Goal: Check status: Check status

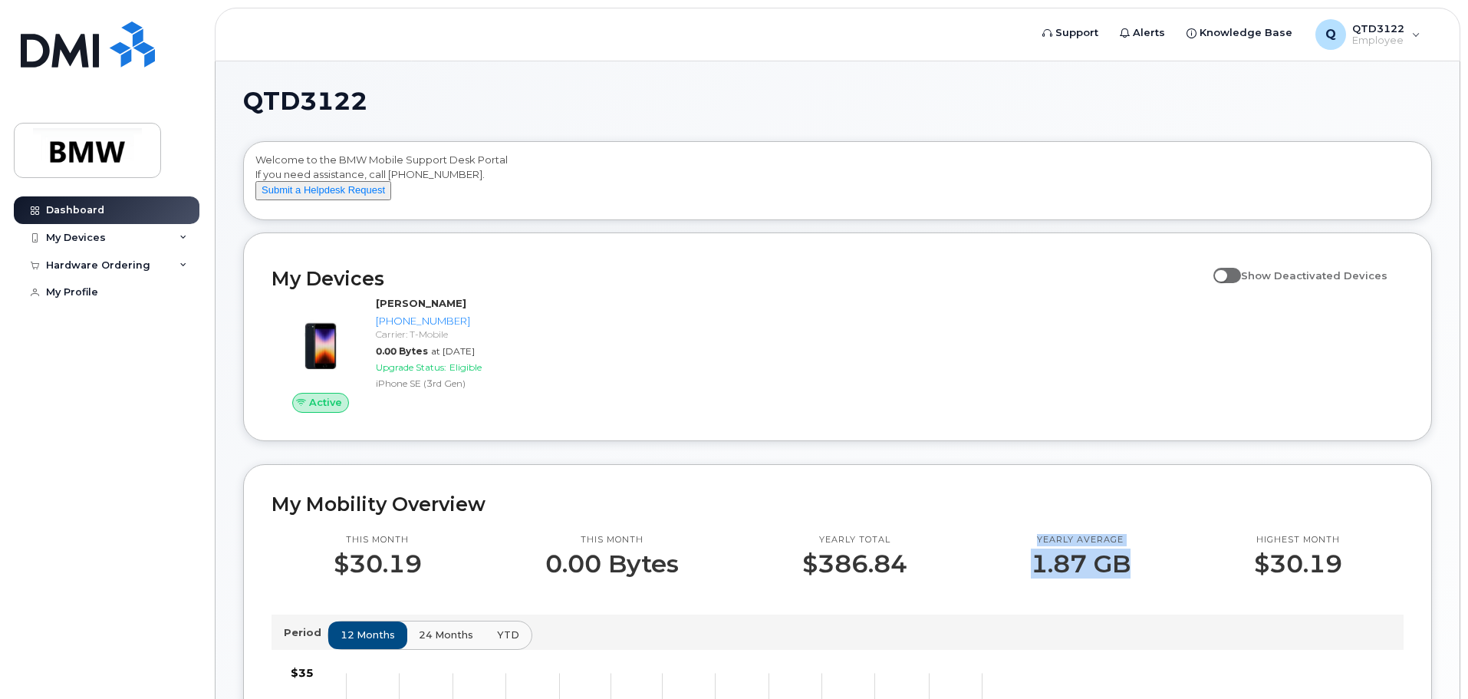
drag, startPoint x: 1128, startPoint y: 579, endPoint x: 1037, endPoint y: 552, distance: 95.4
click at [1037, 552] on div "Yearly average 1.87 GB" at bounding box center [1081, 556] width 100 height 44
click at [1037, 546] on p "Yearly average" at bounding box center [1081, 540] width 100 height 12
drag, startPoint x: 1037, startPoint y: 552, endPoint x: 1123, endPoint y: 579, distance: 90.2
click at [1123, 578] on div "Yearly average 1.87 GB" at bounding box center [1081, 556] width 100 height 44
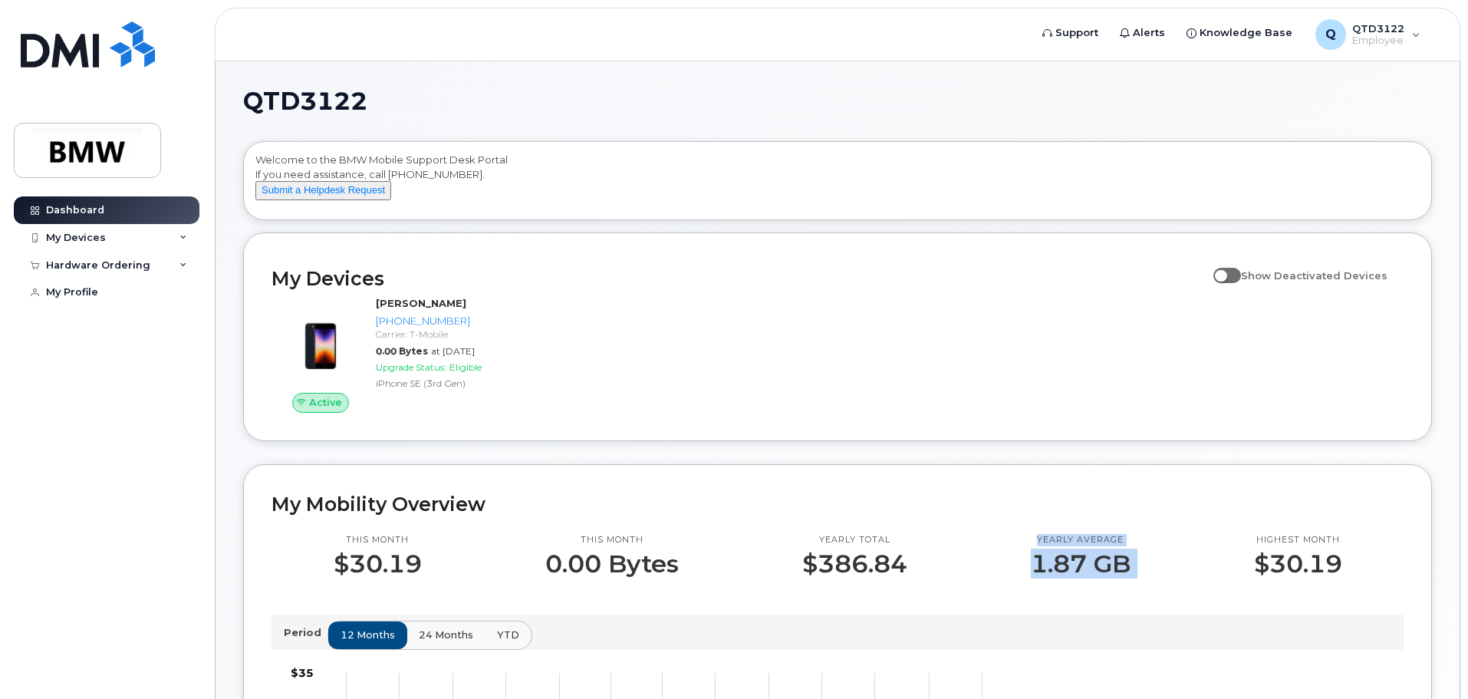
click at [1123, 578] on p "1.87 GB" at bounding box center [1081, 564] width 100 height 28
drag, startPoint x: 1123, startPoint y: 579, endPoint x: 1045, endPoint y: 548, distance: 84.3
click at [1045, 548] on div "Yearly average 1.87 GB" at bounding box center [1081, 556] width 100 height 44
click at [1045, 546] on p "Yearly average" at bounding box center [1081, 540] width 100 height 12
drag, startPoint x: 1045, startPoint y: 548, endPoint x: 1133, endPoint y: 584, distance: 95.3
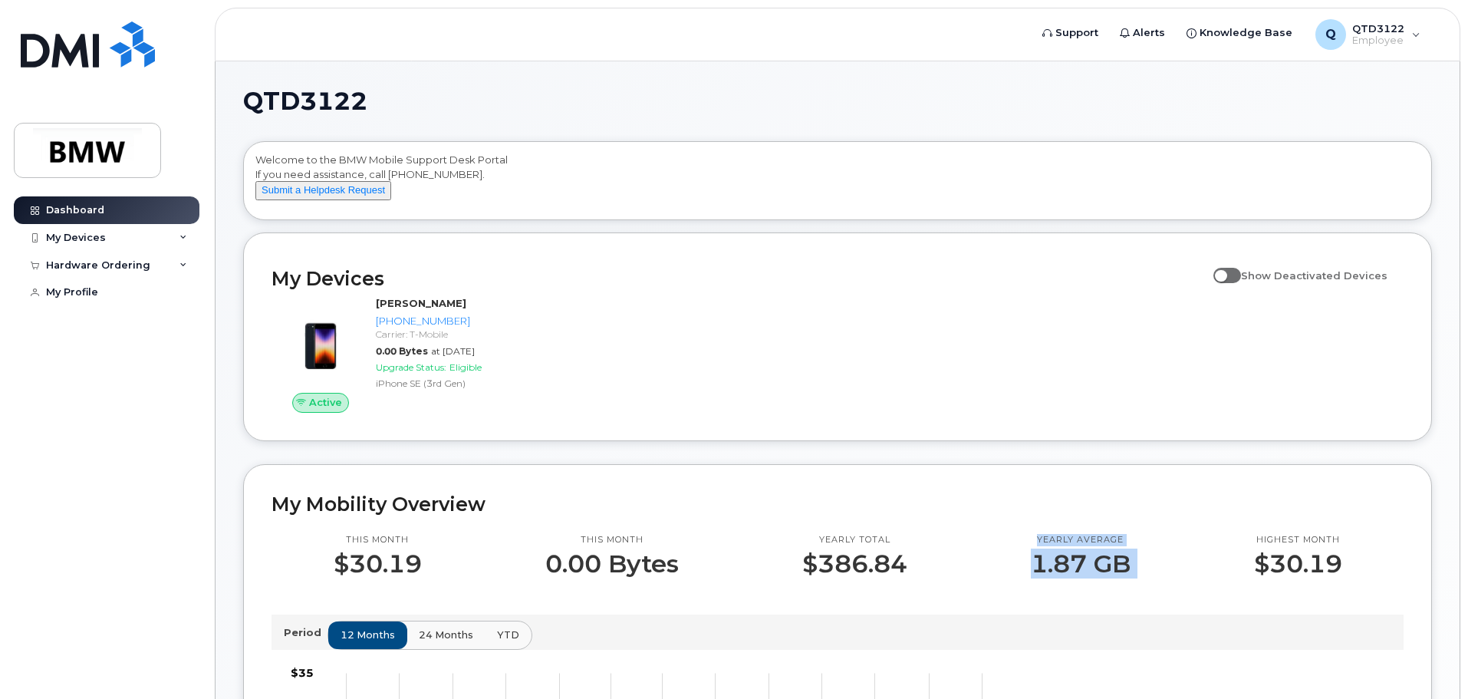
click at [1133, 578] on div "Yearly average 1.87 GB" at bounding box center [1080, 556] width 223 height 44
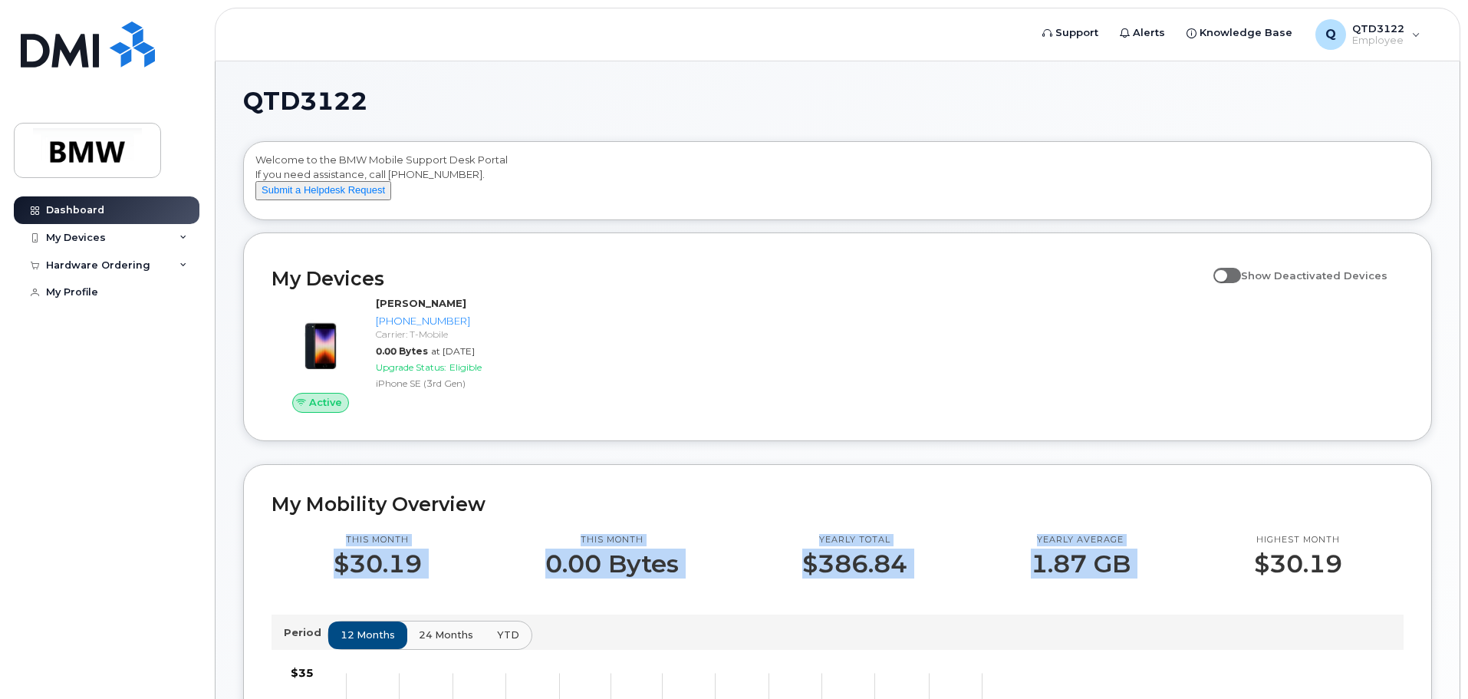
drag, startPoint x: 1133, startPoint y: 584, endPoint x: 1020, endPoint y: 525, distance: 127.3
click at [1022, 515] on h2 "My Mobility Overview" at bounding box center [838, 503] width 1132 height 23
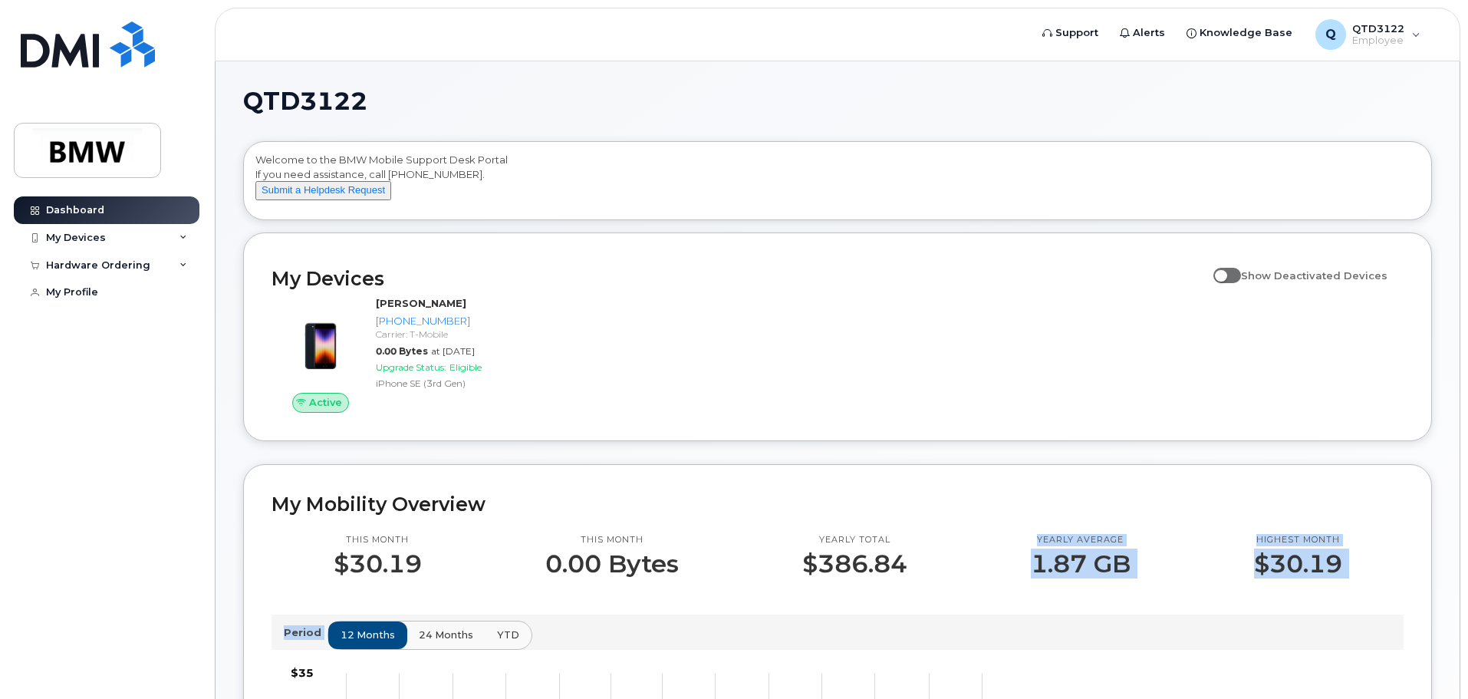
drag, startPoint x: 1033, startPoint y: 547, endPoint x: 1144, endPoint y: 594, distance: 120.0
drag, startPoint x: 1137, startPoint y: 585, endPoint x: 1049, endPoint y: 549, distance: 94.6
click at [1049, 549] on div "Yearly average 1.87 GB" at bounding box center [1080, 556] width 223 height 44
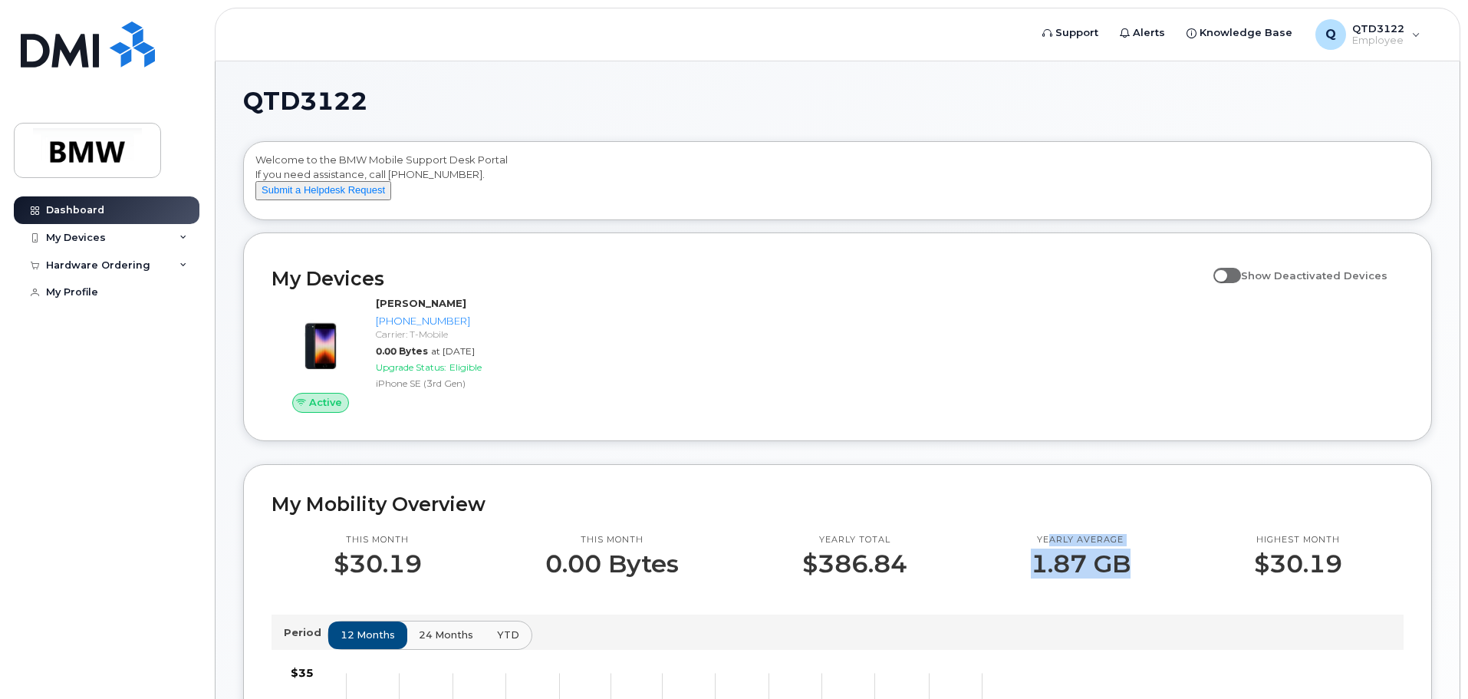
click at [1049, 546] on p "Yearly average" at bounding box center [1081, 540] width 100 height 12
drag, startPoint x: 1048, startPoint y: 549, endPoint x: 1121, endPoint y: 581, distance: 80.4
click at [1121, 578] on div "Yearly average 1.87 GB" at bounding box center [1081, 556] width 100 height 44
click at [1121, 578] on p "1.87 GB" at bounding box center [1081, 564] width 100 height 28
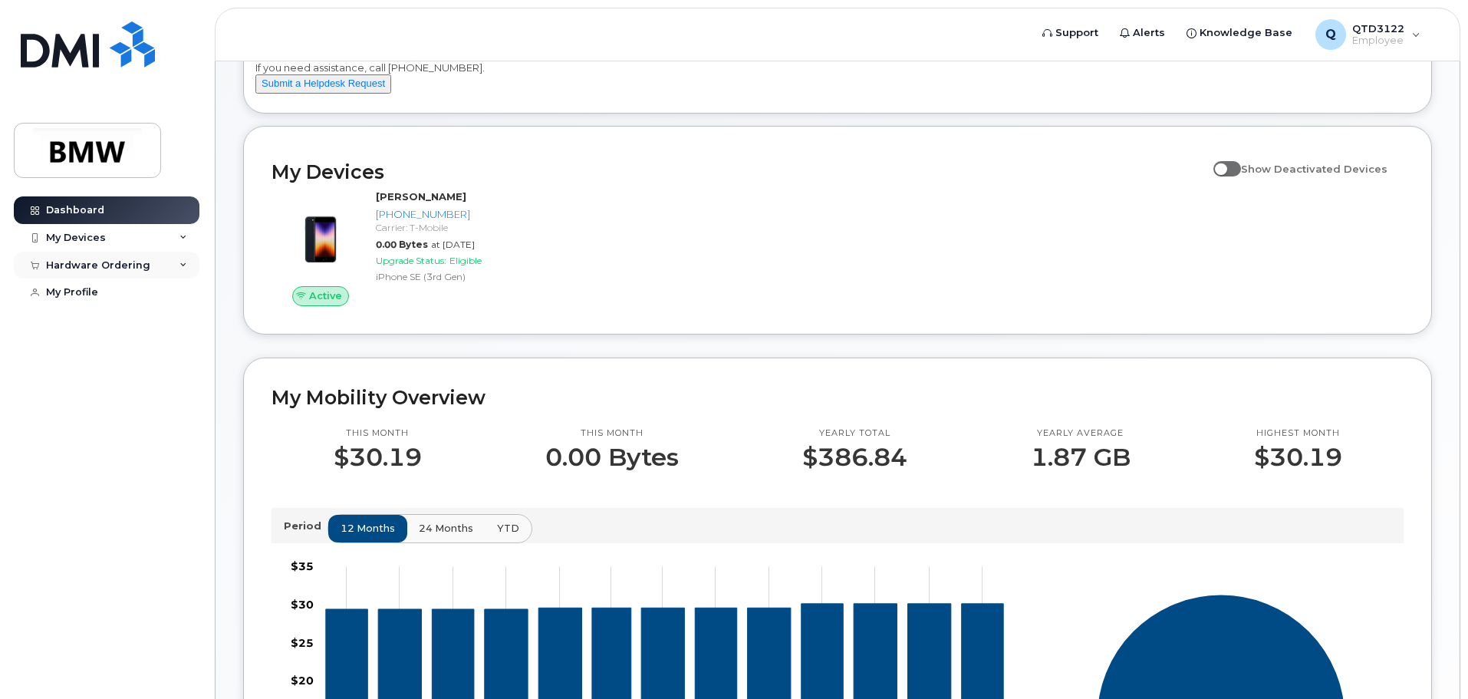
scroll to position [77, 0]
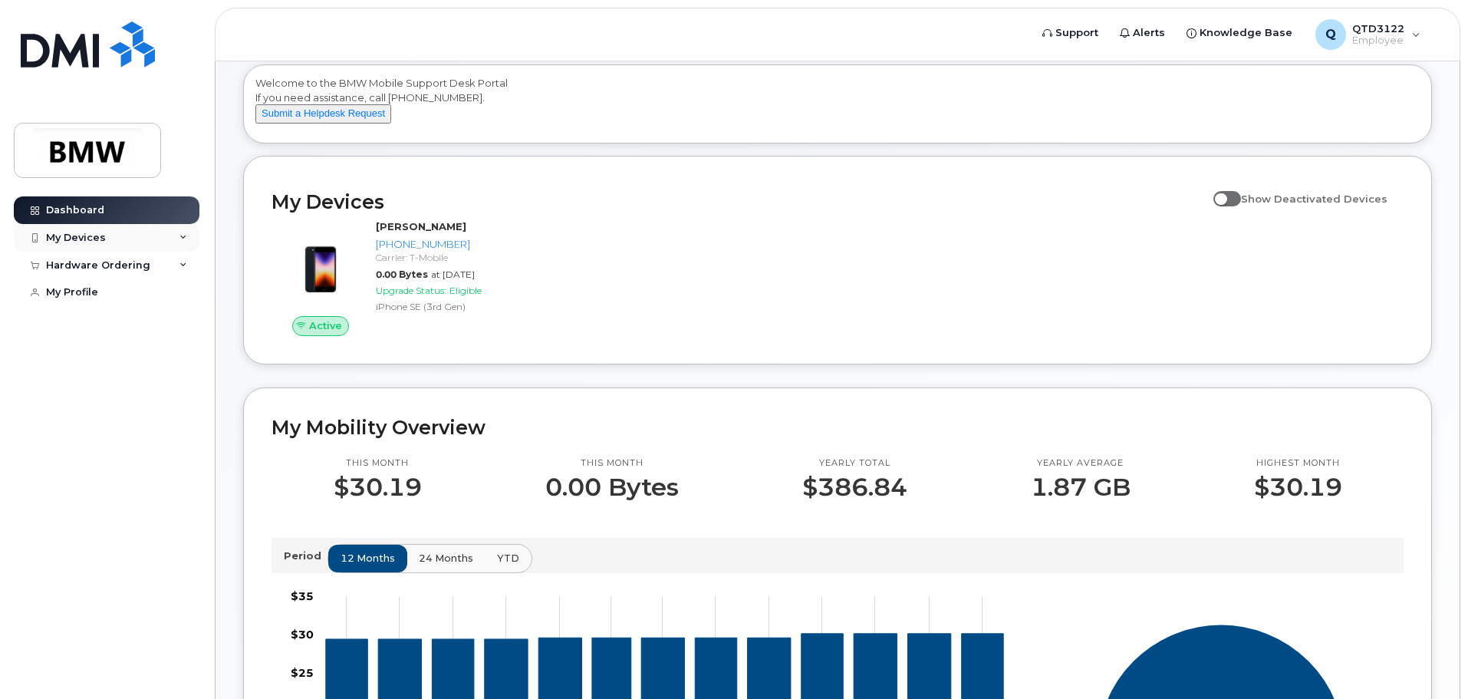
click at [133, 246] on div "My Devices" at bounding box center [107, 238] width 186 height 28
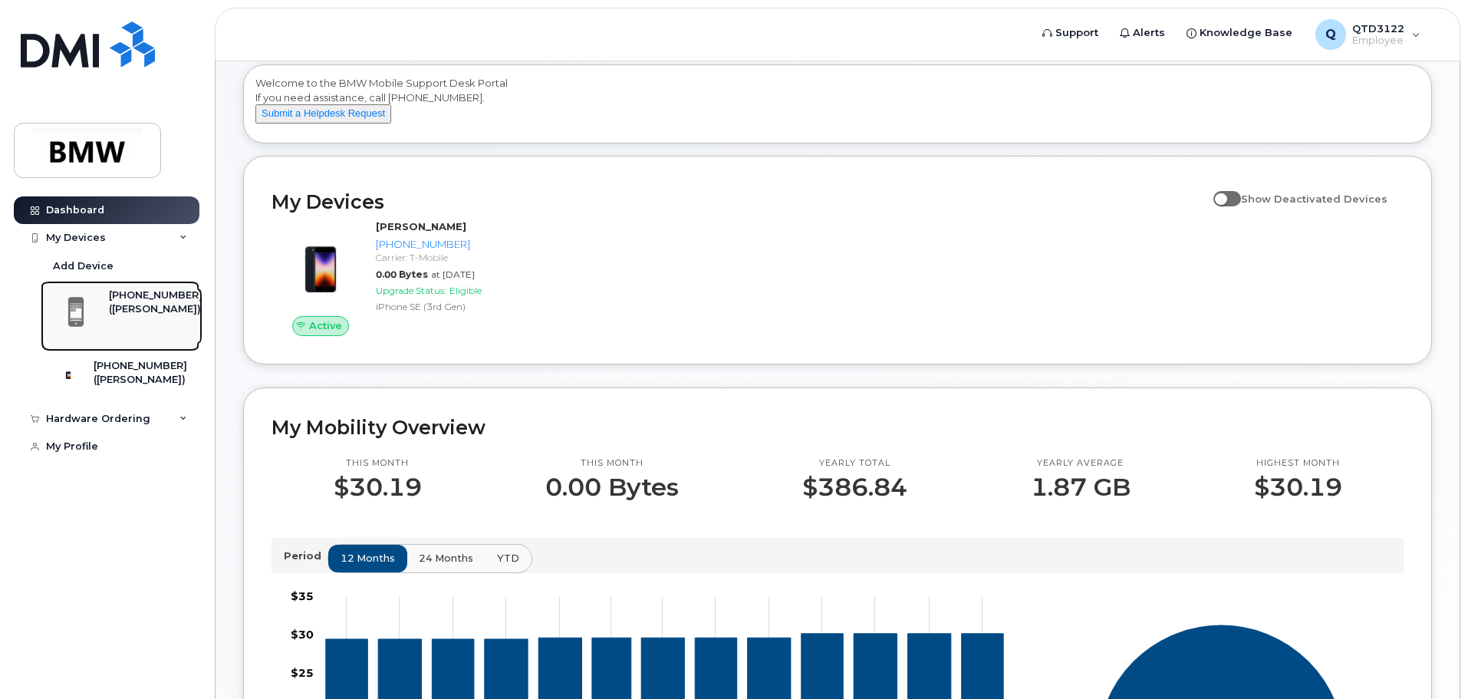
click at [127, 308] on div "([PERSON_NAME])" at bounding box center [156, 309] width 94 height 14
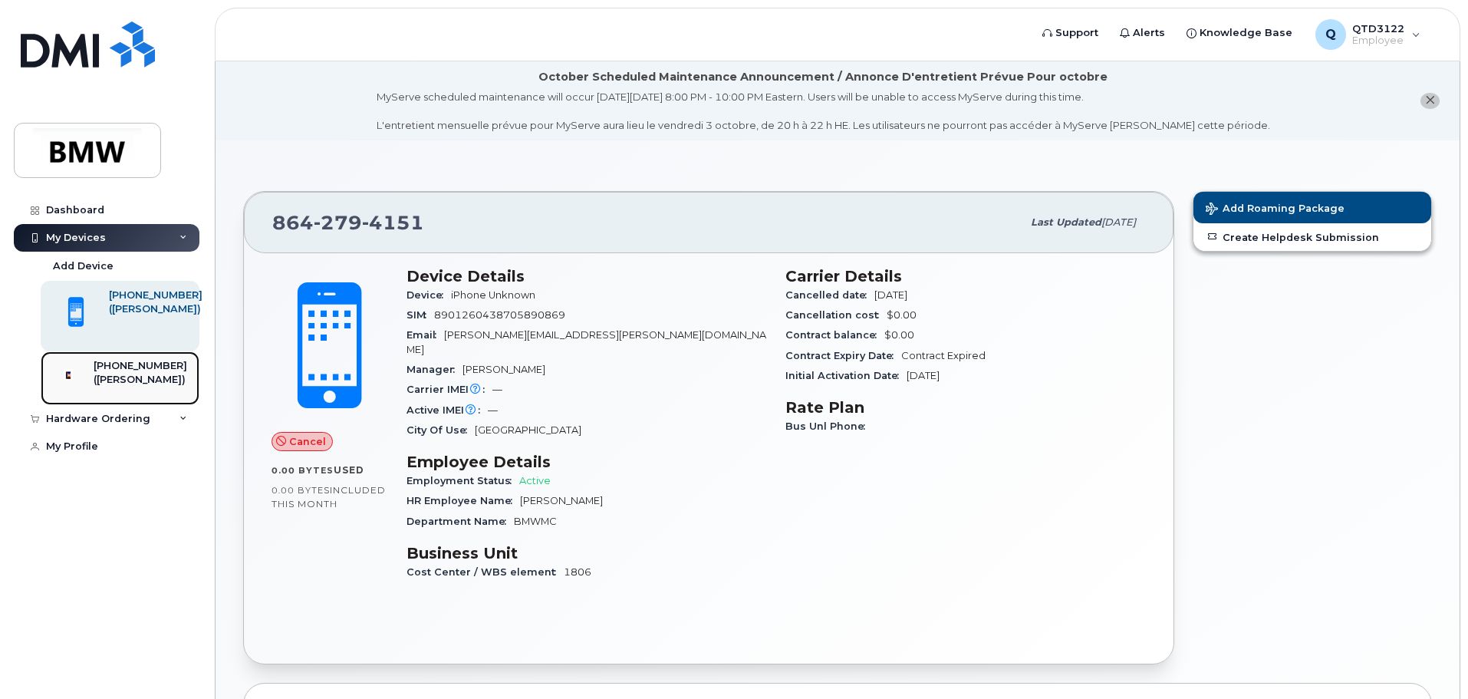
click at [119, 376] on div "([PERSON_NAME])" at bounding box center [141, 380] width 94 height 14
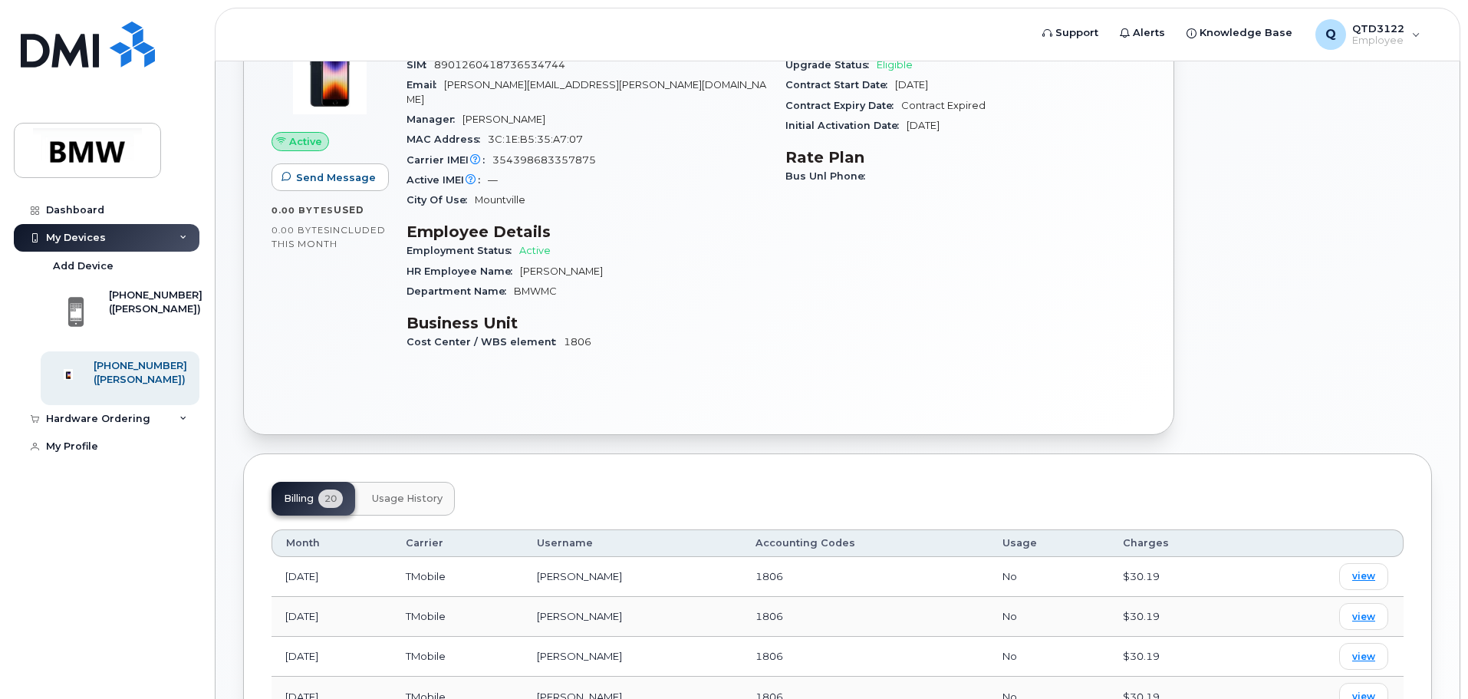
scroll to position [246, 0]
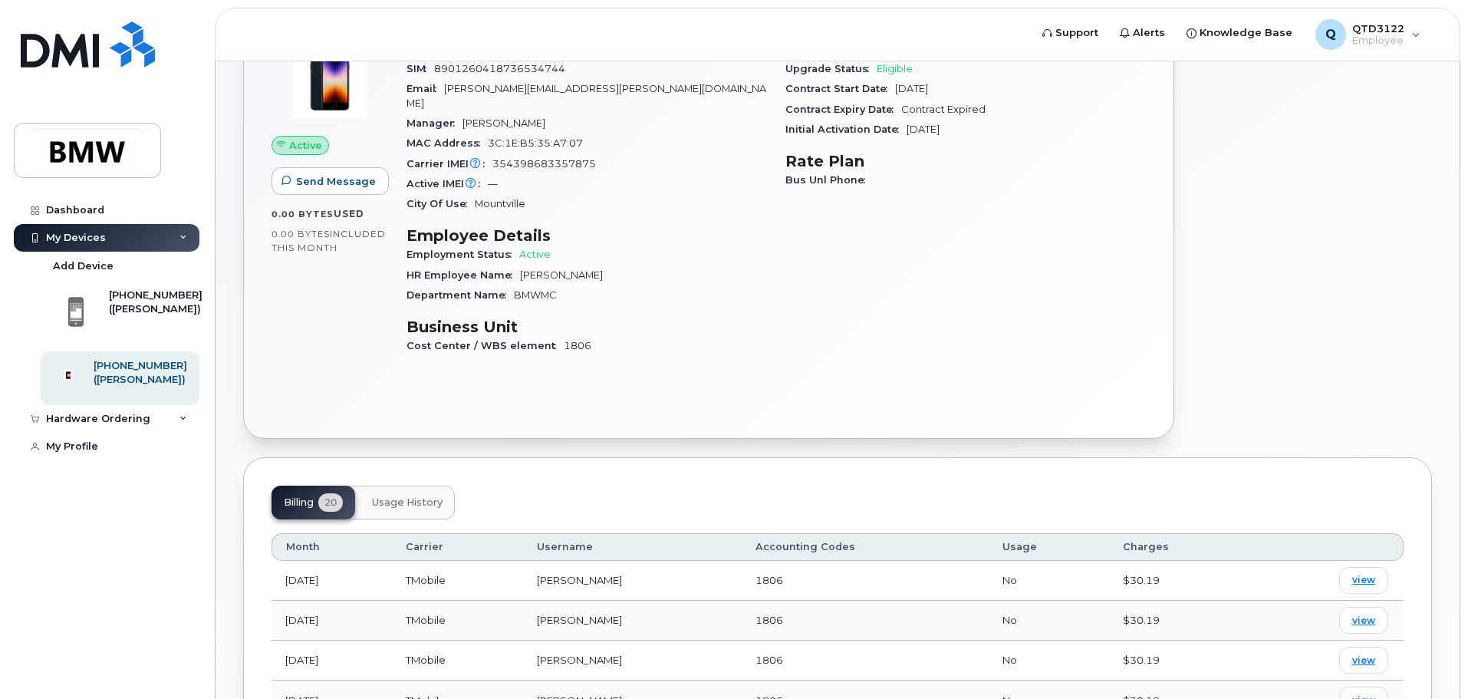
click at [397, 496] on span "Usage History" at bounding box center [407, 502] width 71 height 12
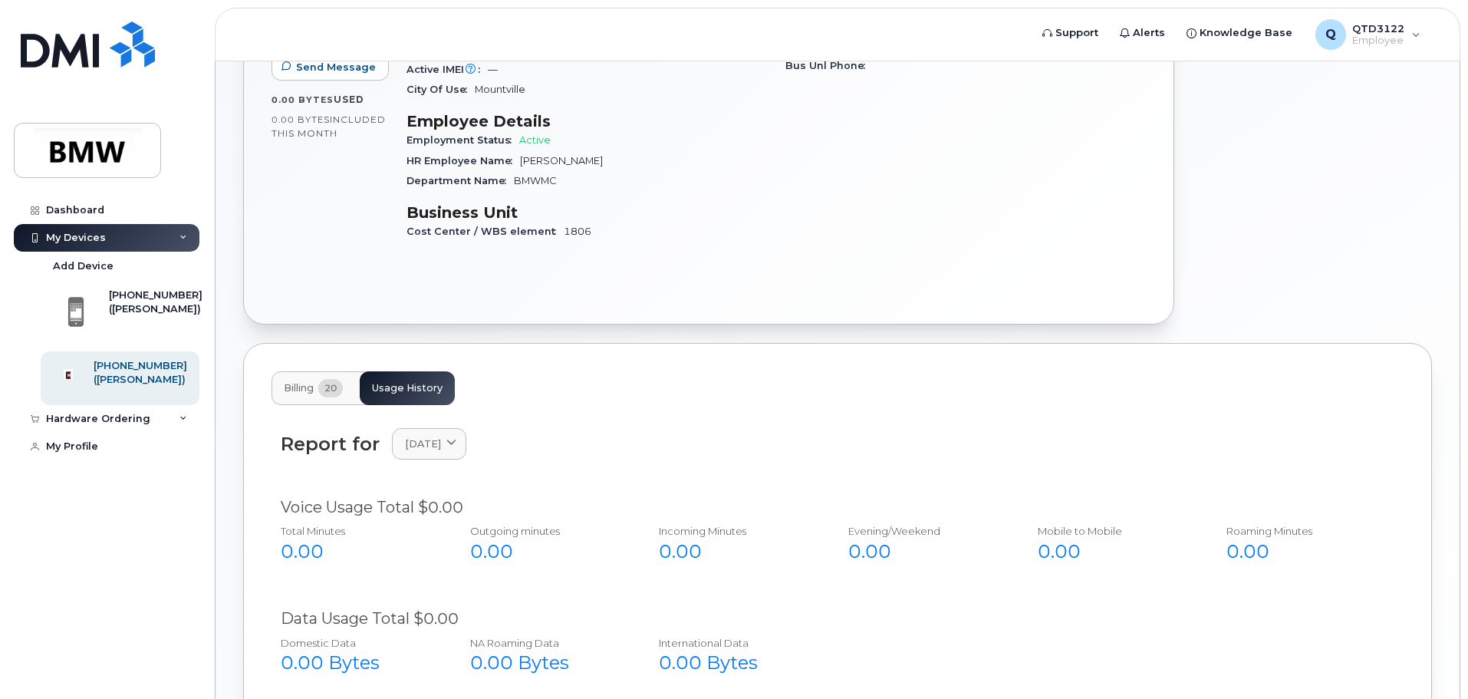
scroll to position [578, 0]
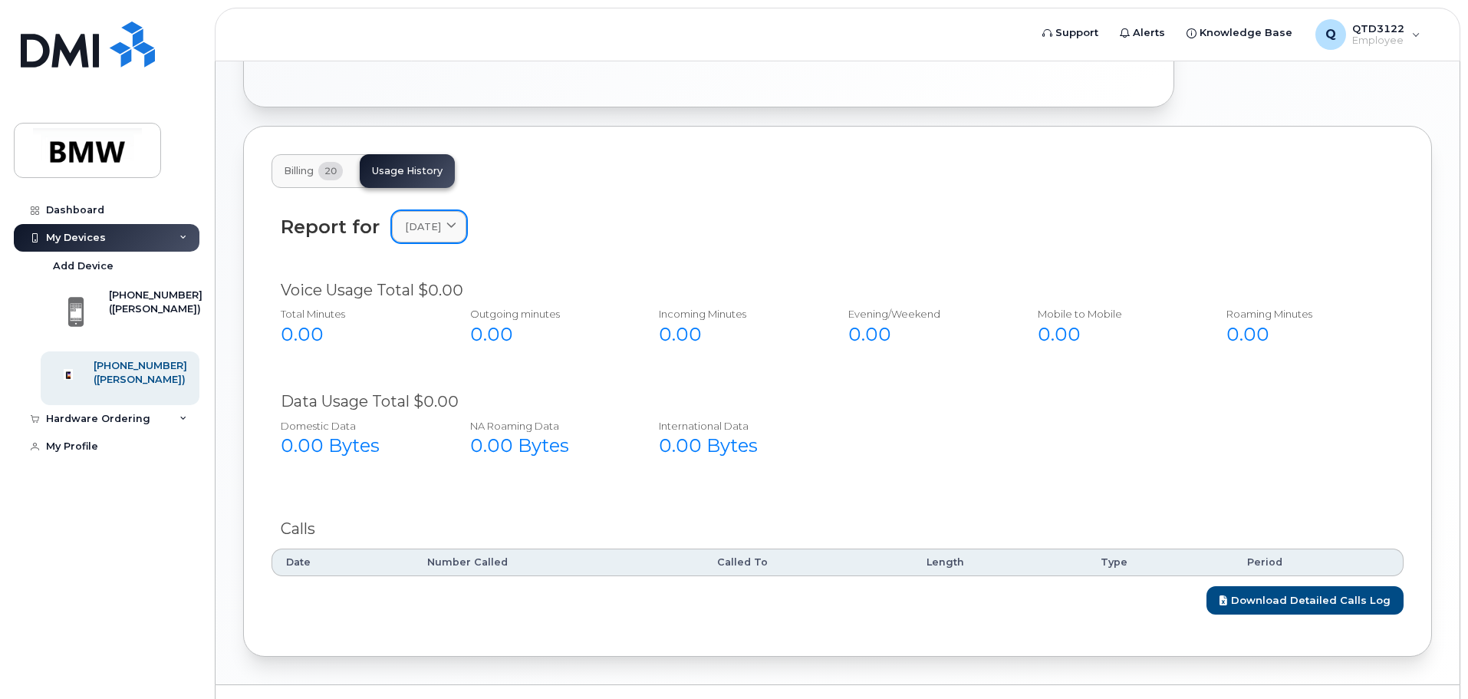
click at [466, 221] on link "September 2025" at bounding box center [429, 226] width 74 height 31
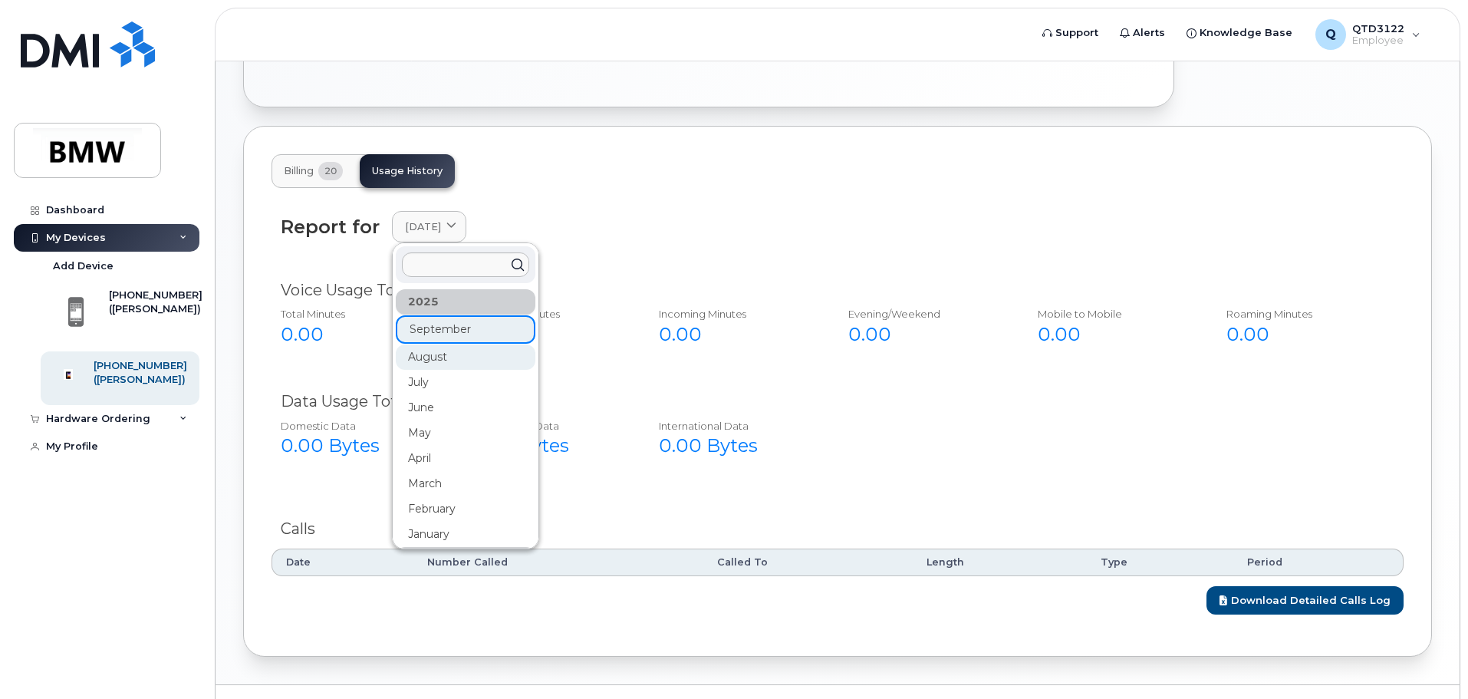
click at [469, 344] on div "August" at bounding box center [466, 356] width 140 height 25
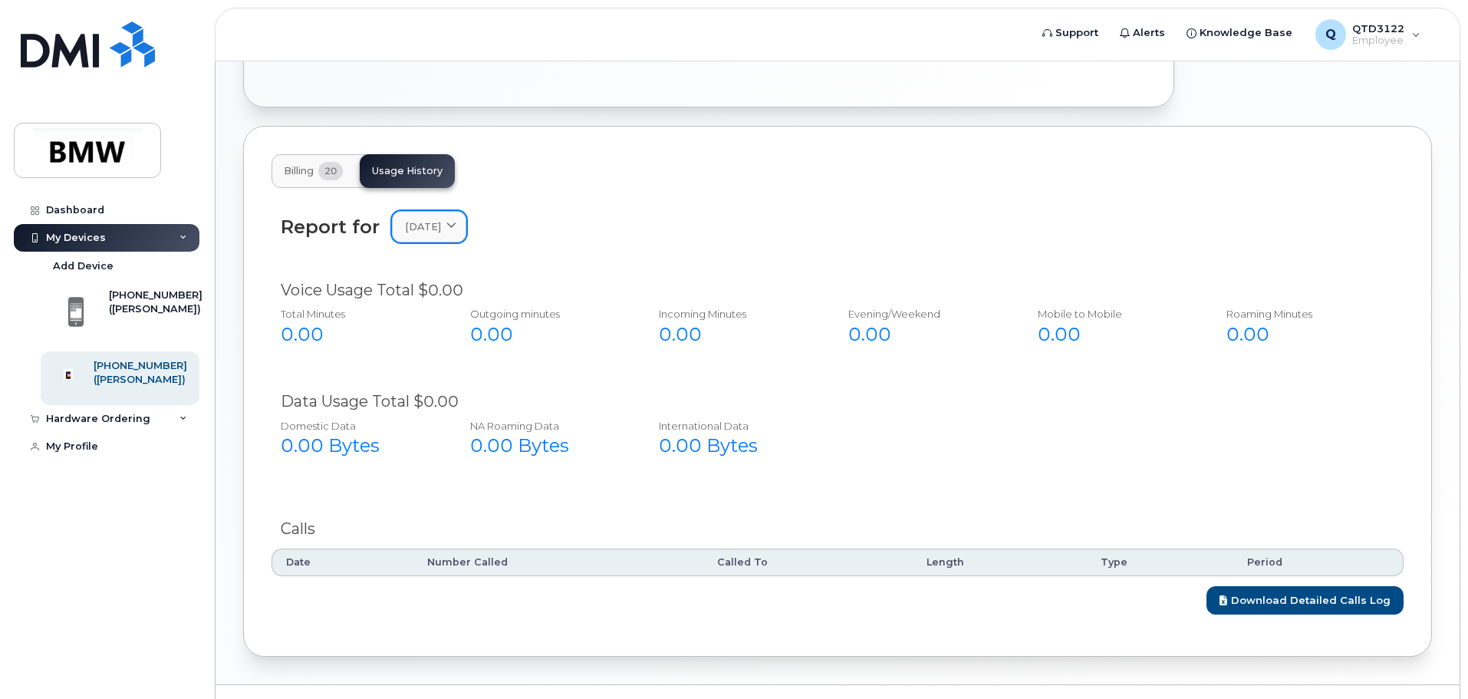
click at [466, 220] on link "August 2025" at bounding box center [429, 226] width 74 height 31
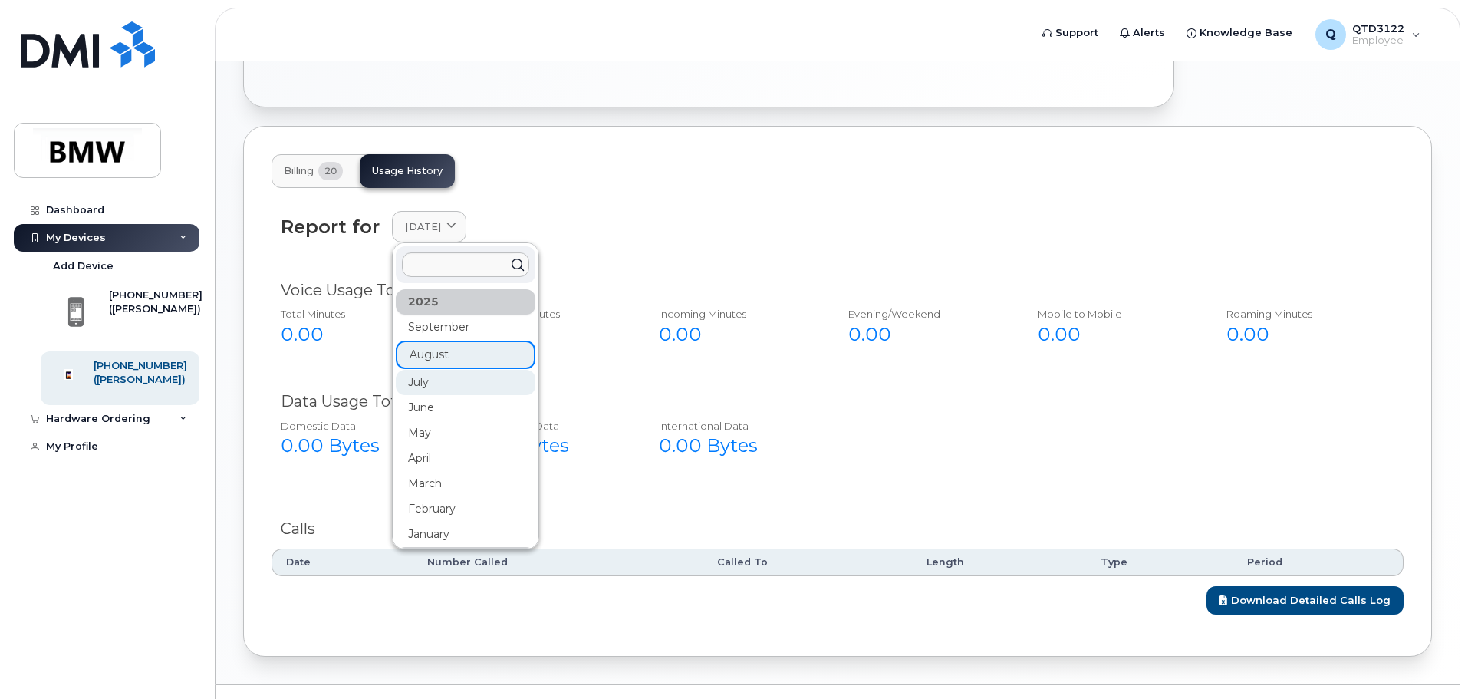
click at [463, 372] on div "July" at bounding box center [466, 382] width 140 height 25
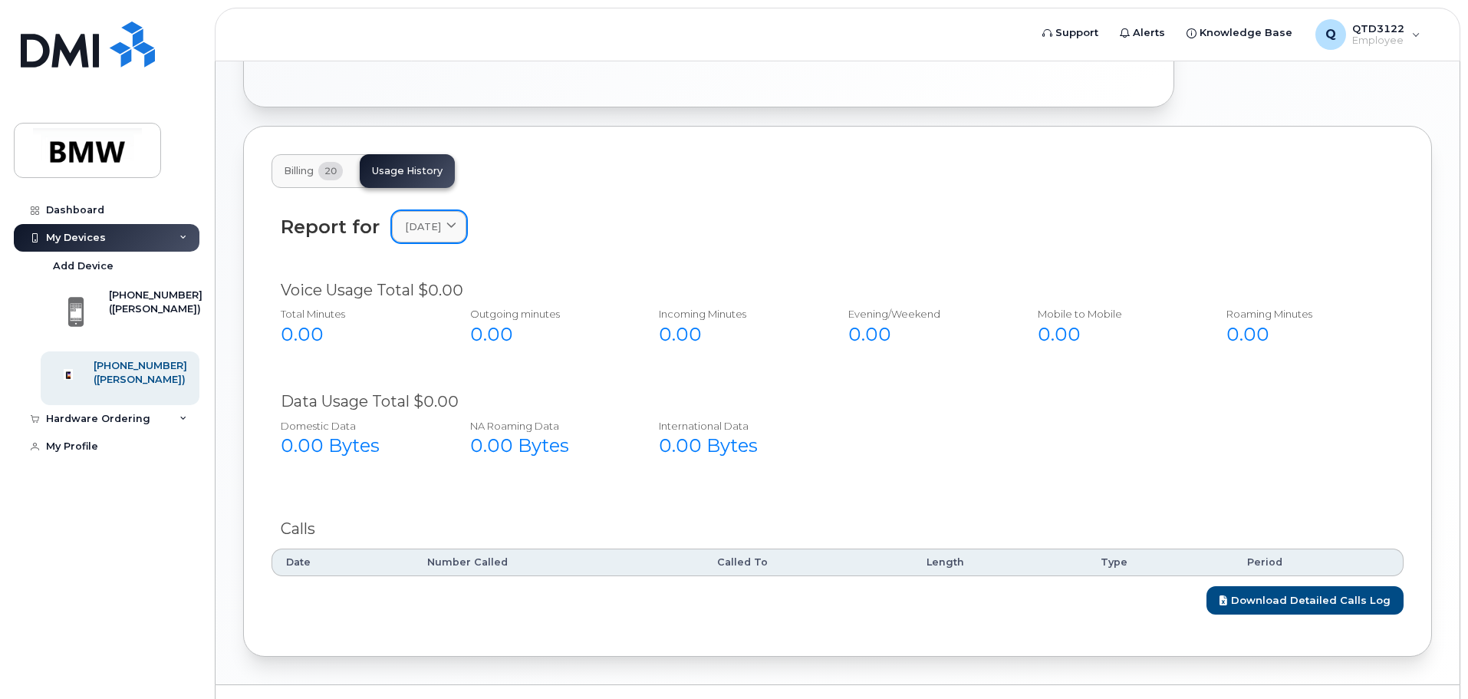
click at [445, 220] on link "July 2025" at bounding box center [429, 226] width 74 height 31
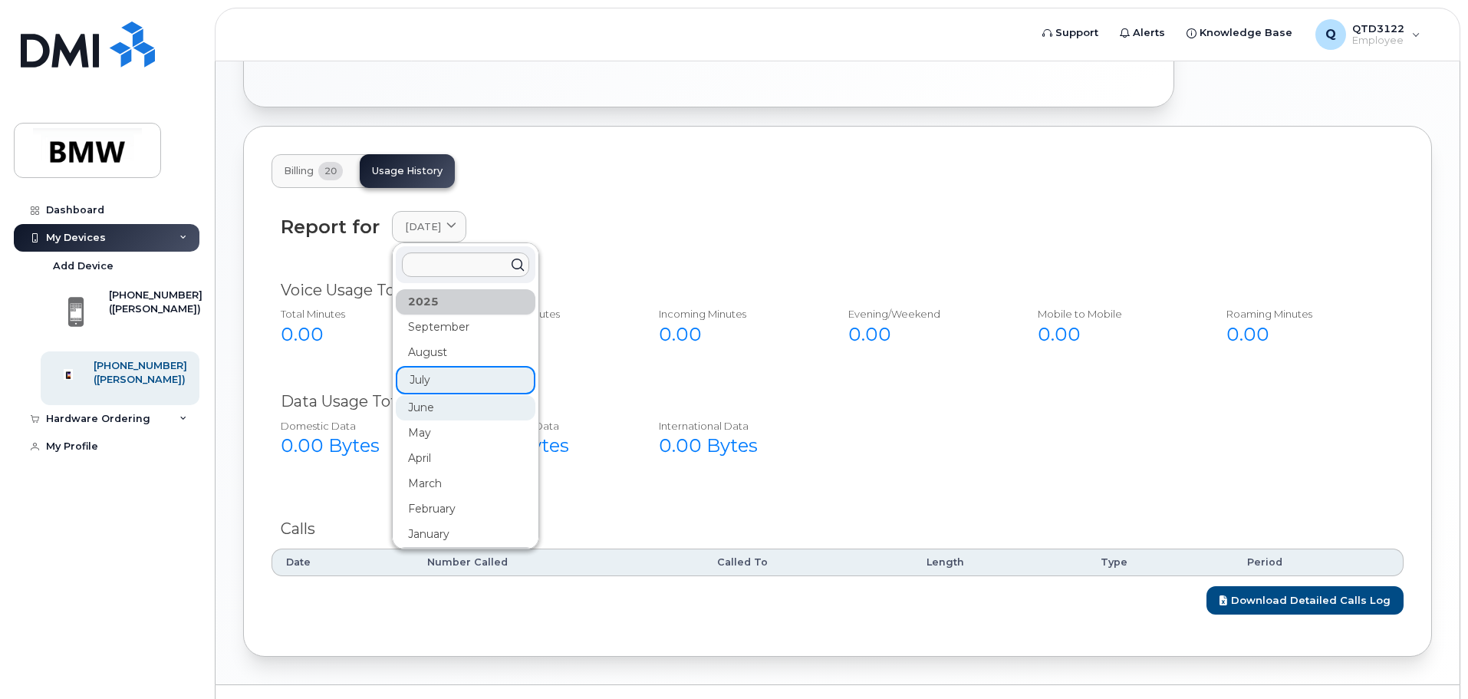
click at [431, 400] on div "June" at bounding box center [466, 407] width 140 height 25
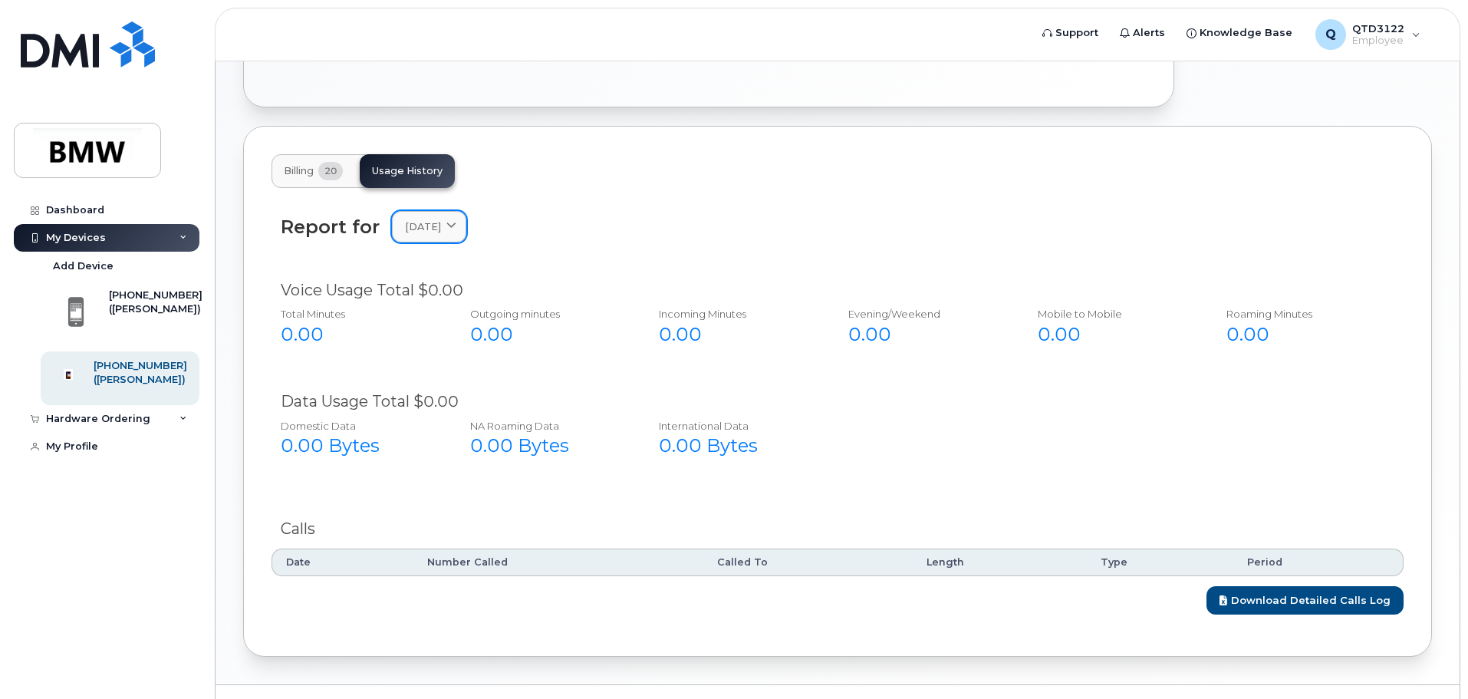
click at [426, 219] on span "June 2025" at bounding box center [423, 226] width 36 height 15
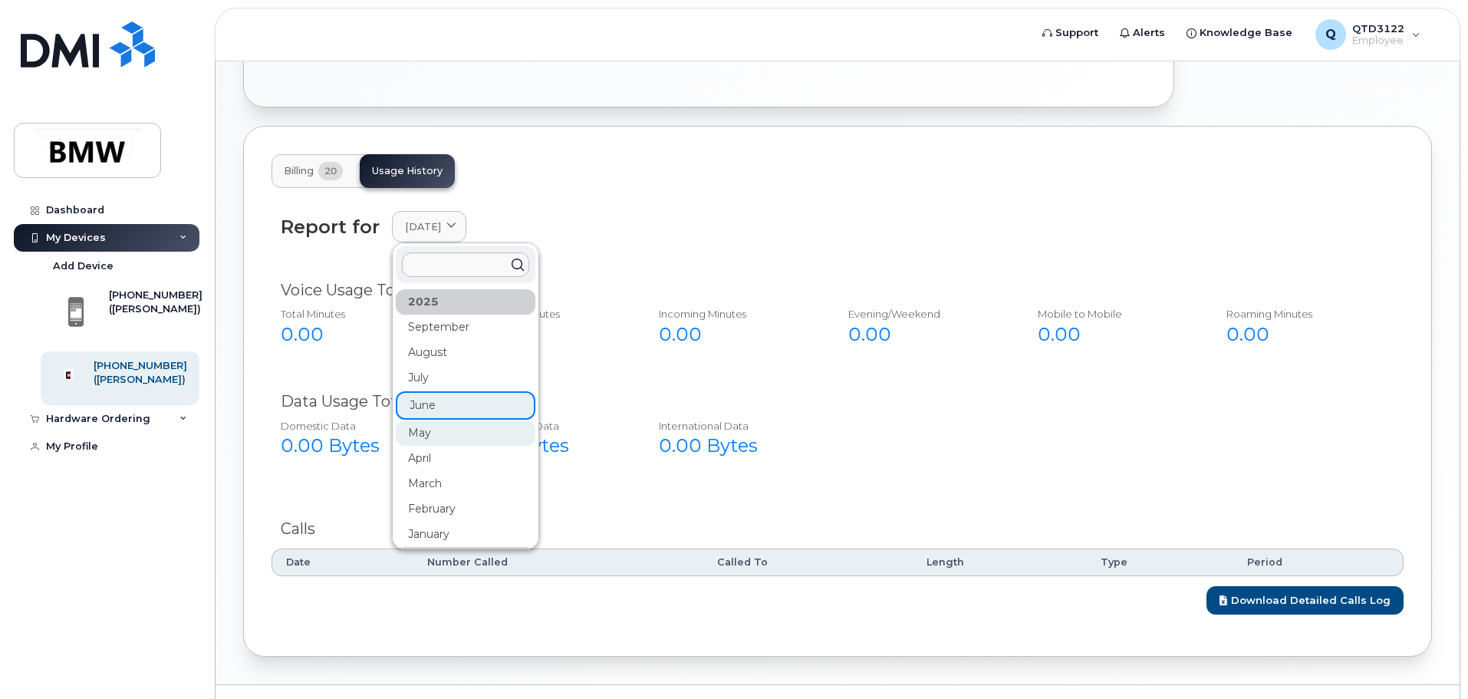
click at [453, 426] on div "May" at bounding box center [466, 432] width 140 height 25
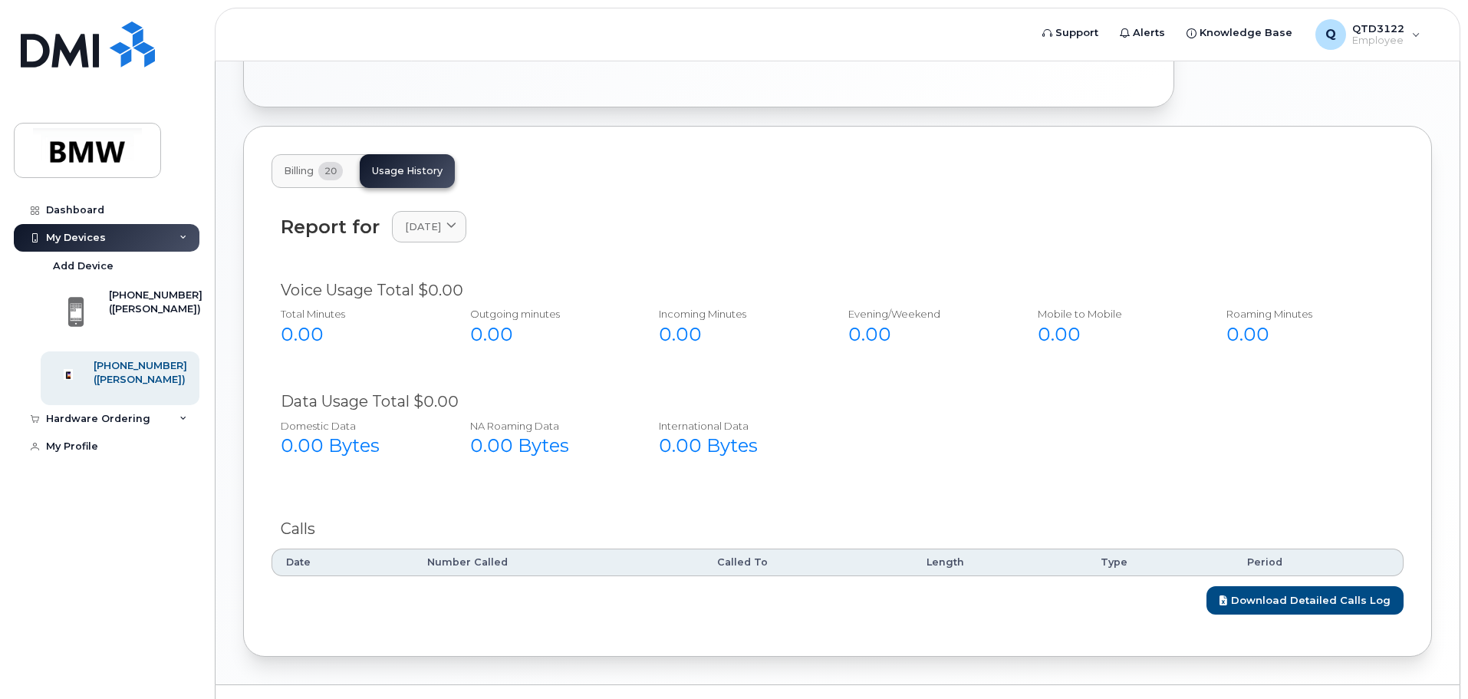
click at [329, 162] on span "20" at bounding box center [330, 171] width 25 height 18
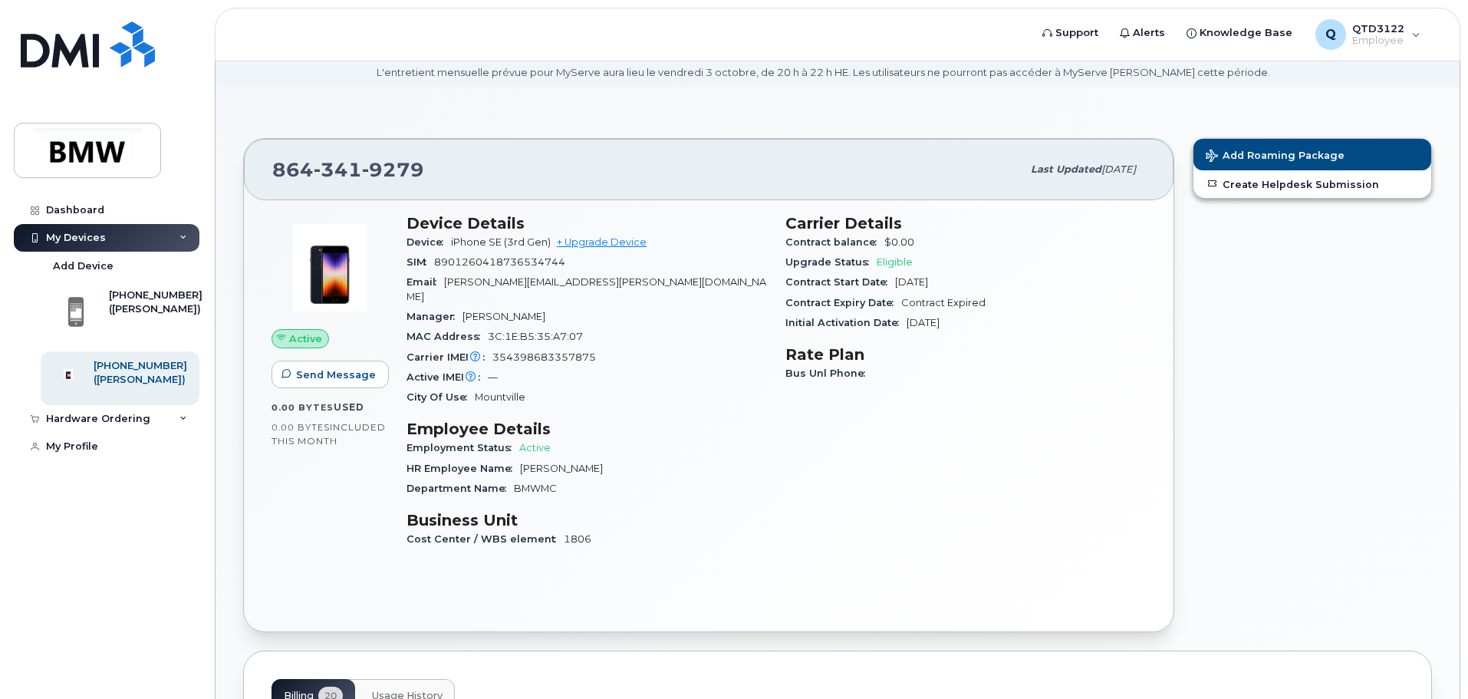
scroll to position [41, 0]
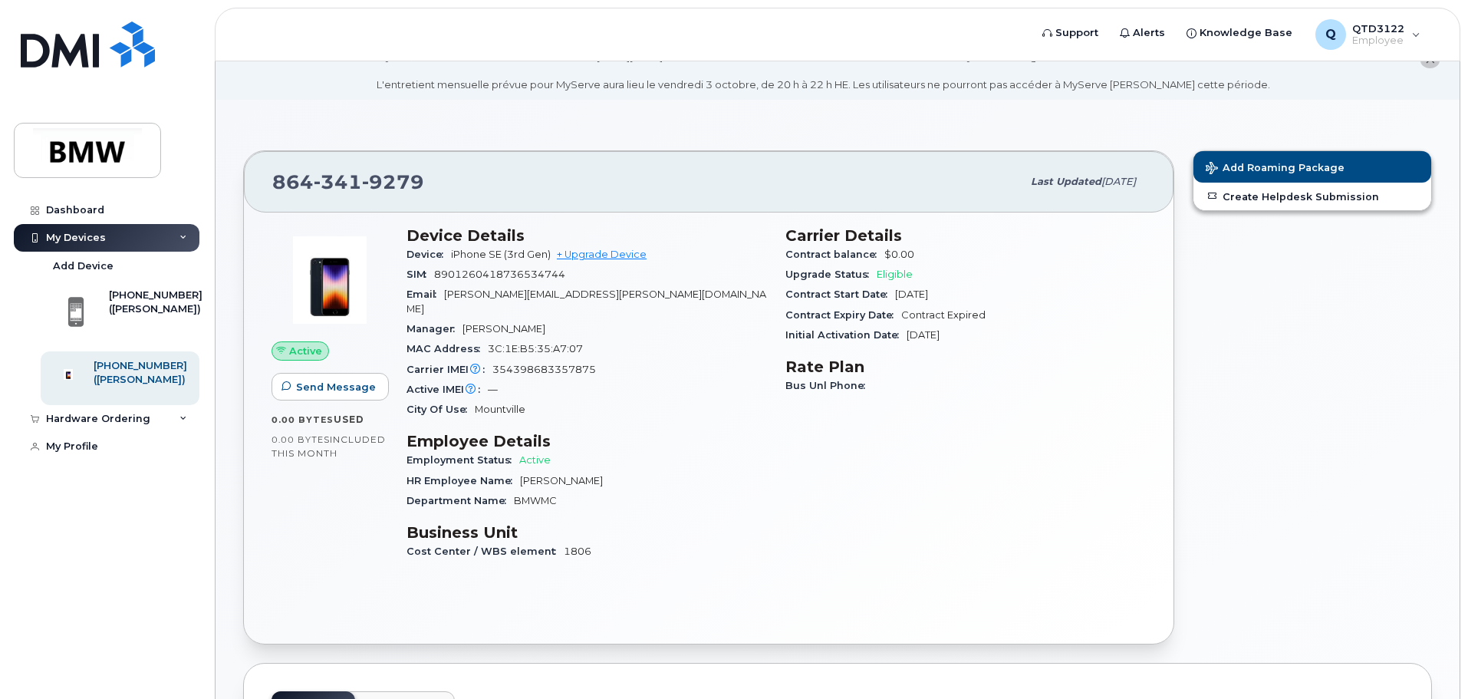
drag, startPoint x: 973, startPoint y: 336, endPoint x: 911, endPoint y: 338, distance: 62.2
click at [911, 338] on div "Initial Activation Date Oct 29, 2021" at bounding box center [965, 335] width 361 height 20
click at [911, 338] on span "Oct 29, 2021" at bounding box center [923, 335] width 33 height 12
drag, startPoint x: 911, startPoint y: 338, endPoint x: 990, endPoint y: 334, distance: 79.1
click at [990, 334] on div "Initial Activation Date Oct 29, 2021" at bounding box center [965, 335] width 361 height 20
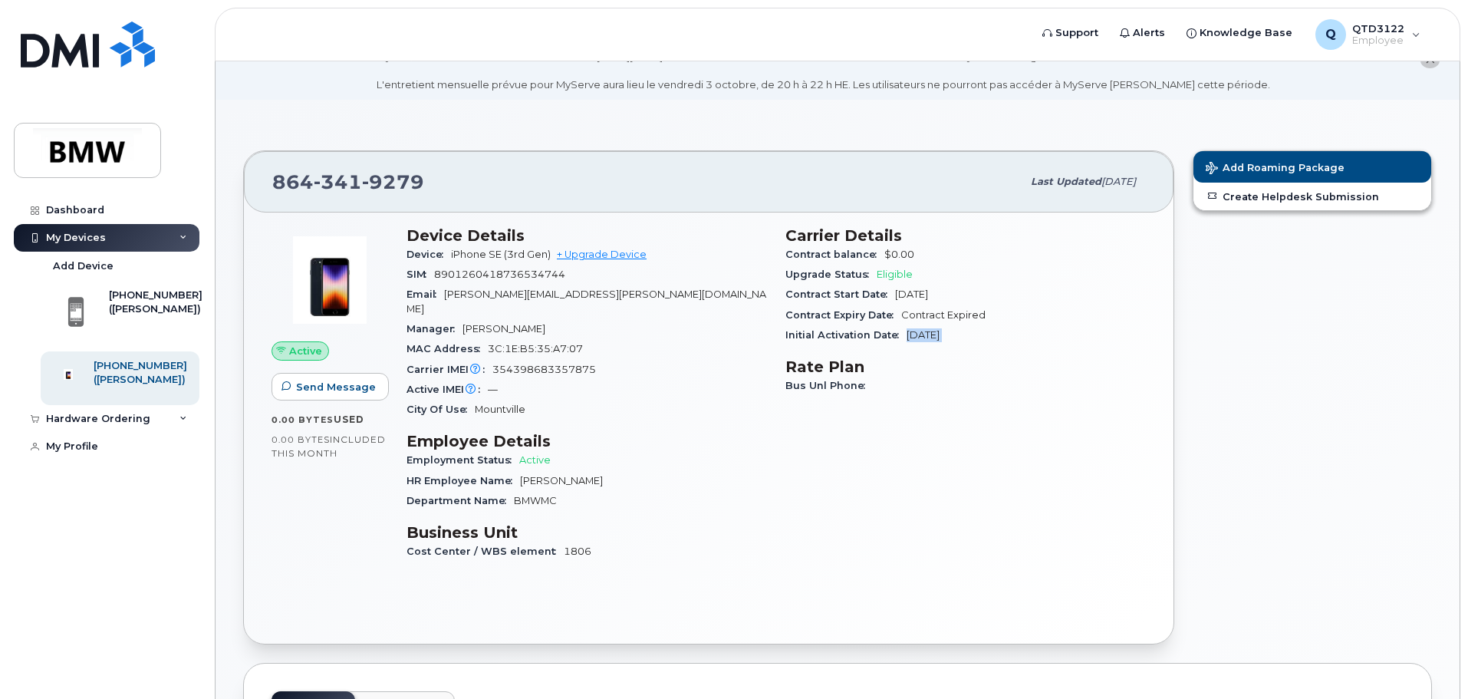
click at [990, 334] on div "Initial Activation Date Oct 29, 2021" at bounding box center [965, 335] width 361 height 20
drag, startPoint x: 990, startPoint y: 334, endPoint x: 901, endPoint y: 336, distance: 88.2
click at [901, 336] on div "Initial Activation Date Oct 29, 2021" at bounding box center [965, 335] width 361 height 20
click at [901, 336] on span "Initial Activation Date" at bounding box center [845, 335] width 121 height 12
drag, startPoint x: 911, startPoint y: 332, endPoint x: 1007, endPoint y: 334, distance: 96.7
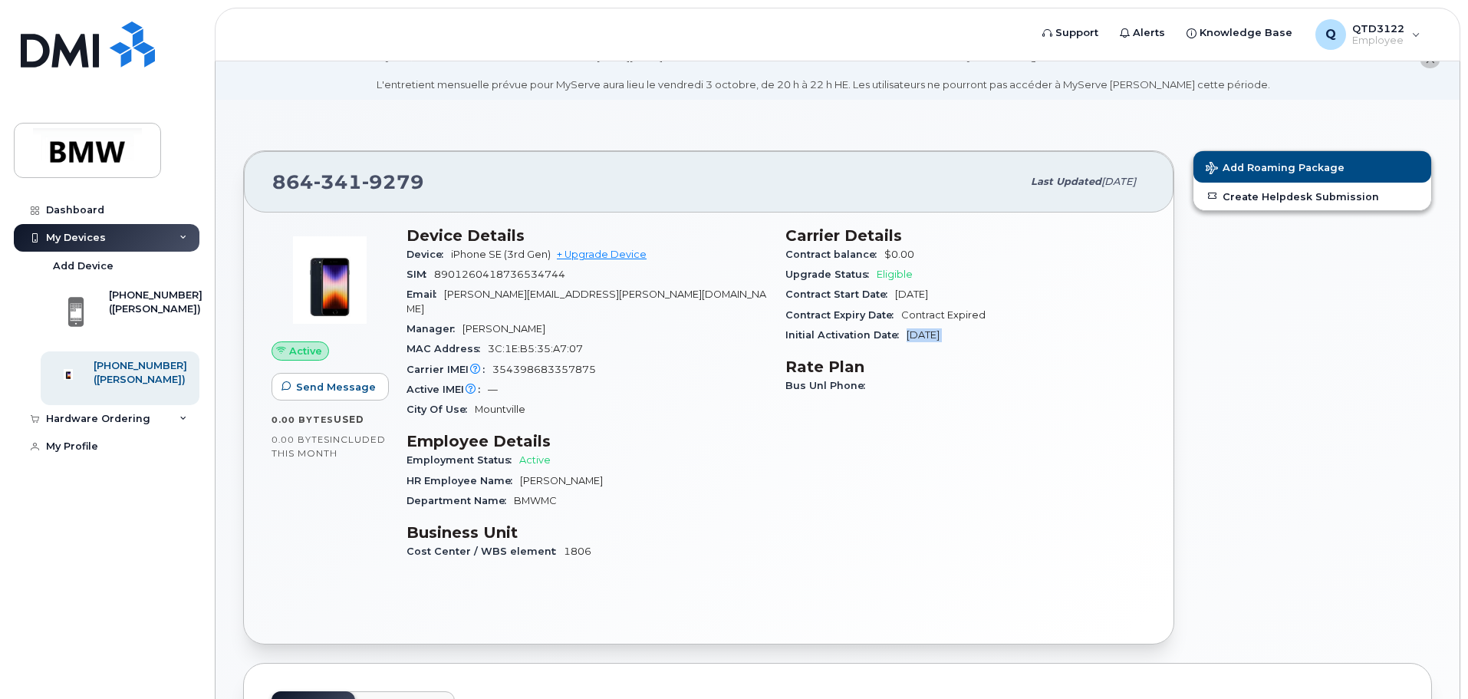
click at [1007, 334] on div "Initial Activation Date Oct 29, 2021" at bounding box center [965, 335] width 361 height 20
drag, startPoint x: 999, startPoint y: 317, endPoint x: 900, endPoint y: 311, distance: 99.1
click at [900, 311] on div "Contract Expiry Date Contract Expired" at bounding box center [965, 315] width 361 height 20
click at [900, 311] on span "Contract Expiry Date" at bounding box center [843, 315] width 116 height 12
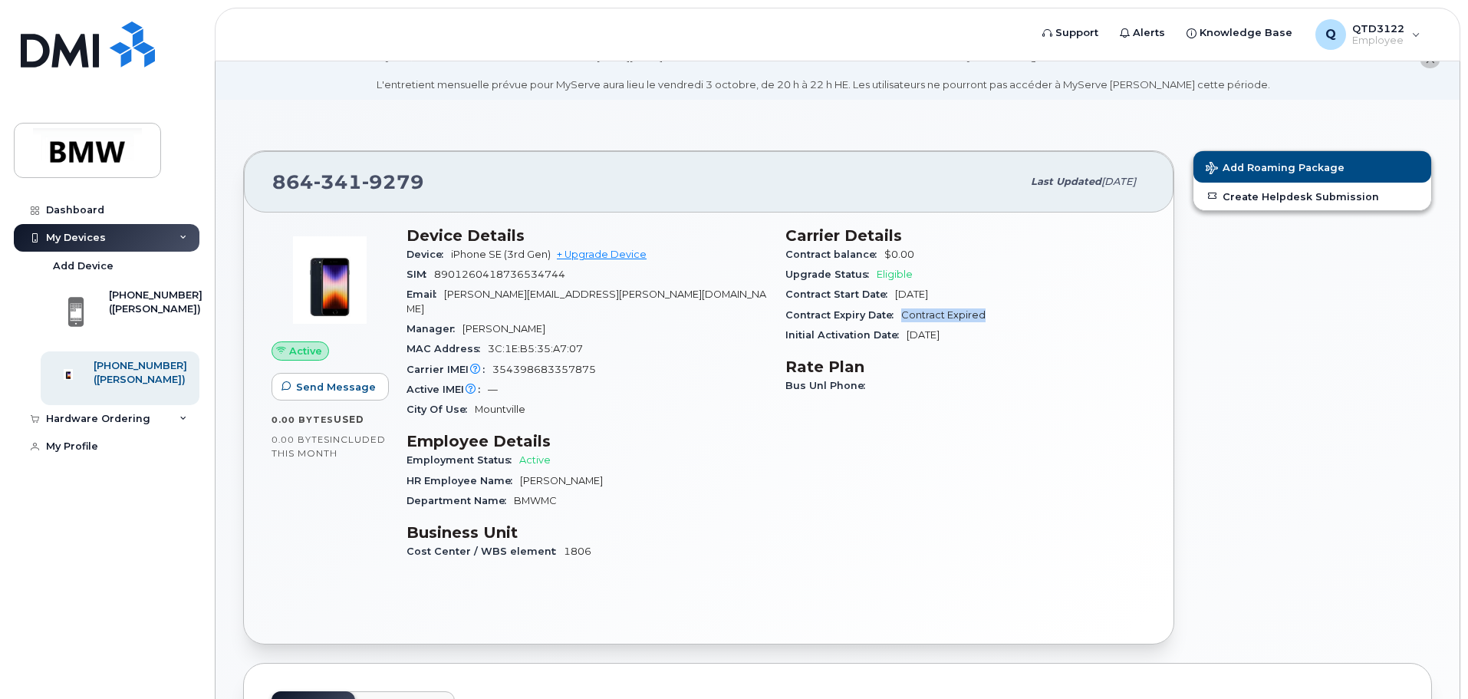
drag, startPoint x: 894, startPoint y: 292, endPoint x: 1022, endPoint y: 294, distance: 128.1
click at [1022, 294] on div "Contract Start Date Feb 12, 2025" at bounding box center [965, 295] width 361 height 20
drag, startPoint x: 541, startPoint y: 309, endPoint x: 407, endPoint y: 312, distance: 134.3
click at [407, 319] on div "Manager Jeffrey Barth" at bounding box center [587, 329] width 361 height 20
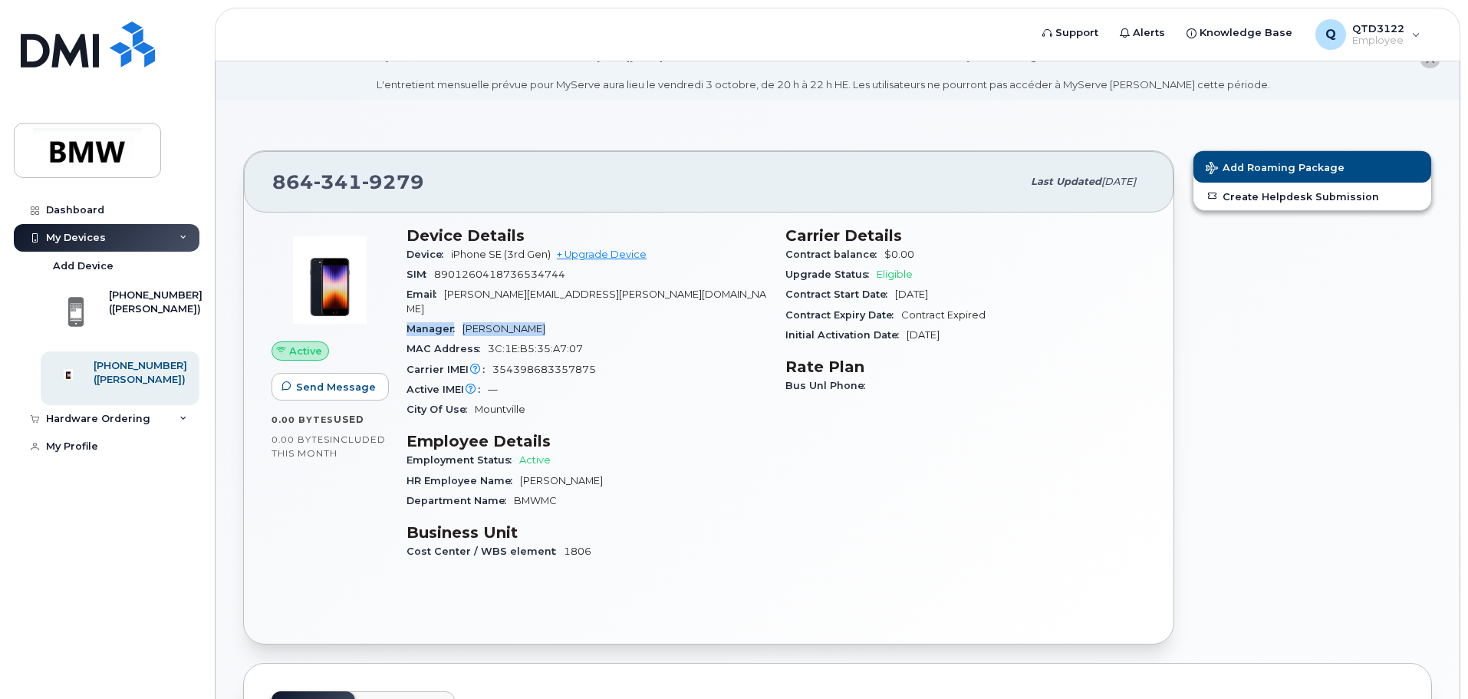
click at [407, 323] on span "Manager" at bounding box center [435, 329] width 56 height 12
drag, startPoint x: 407, startPoint y: 312, endPoint x: 566, endPoint y: 318, distance: 159.7
click at [566, 319] on div "Manager Jeffrey Barth" at bounding box center [587, 329] width 361 height 20
drag, startPoint x: 598, startPoint y: 338, endPoint x: 412, endPoint y: 336, distance: 186.4
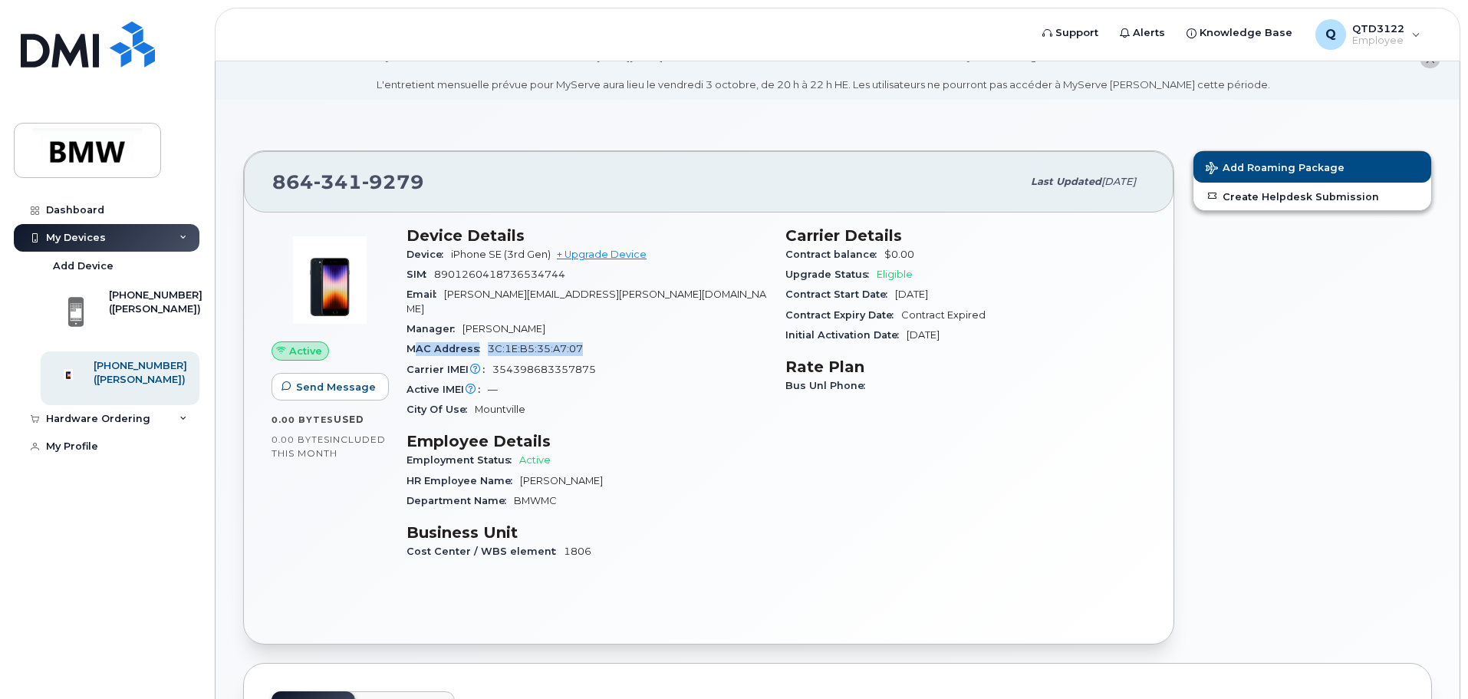
click at [412, 339] on div "MAC Address 3C:1E:B5:35:A7:07" at bounding box center [587, 349] width 361 height 20
click at [412, 343] on span "MAC Address" at bounding box center [447, 349] width 81 height 12
drag, startPoint x: 412, startPoint y: 336, endPoint x: 581, endPoint y: 334, distance: 168.8
click at [581, 339] on div "MAC Address 3C:1E:B5:35:A7:07" at bounding box center [587, 349] width 361 height 20
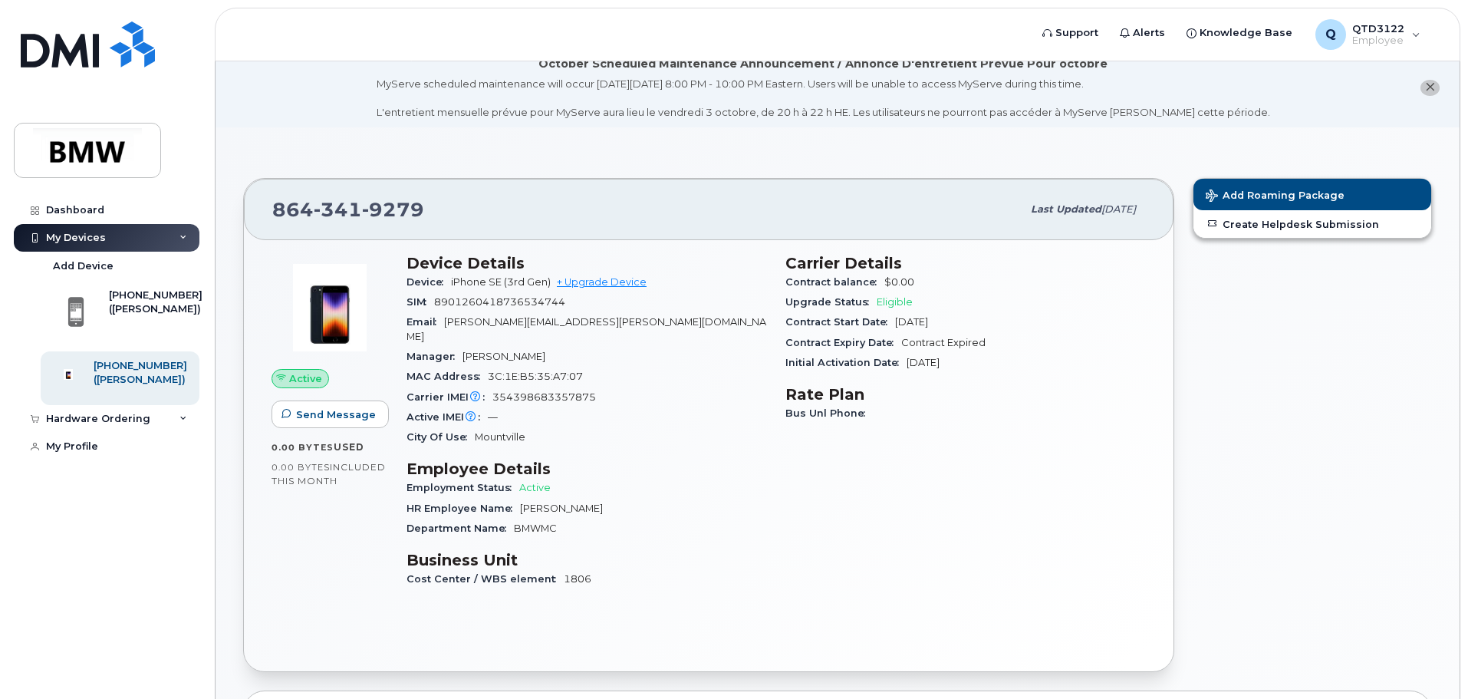
scroll to position [0, 0]
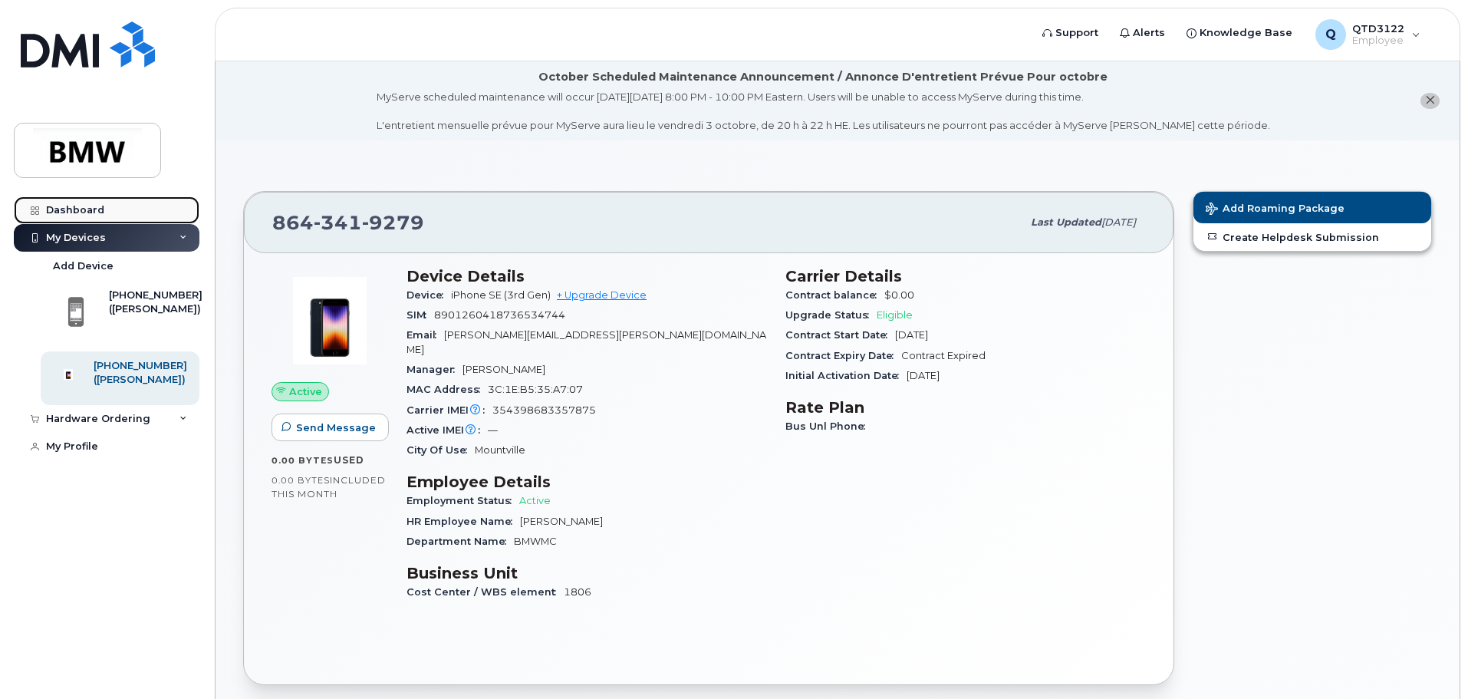
click at [103, 210] on link "Dashboard" at bounding box center [107, 210] width 186 height 28
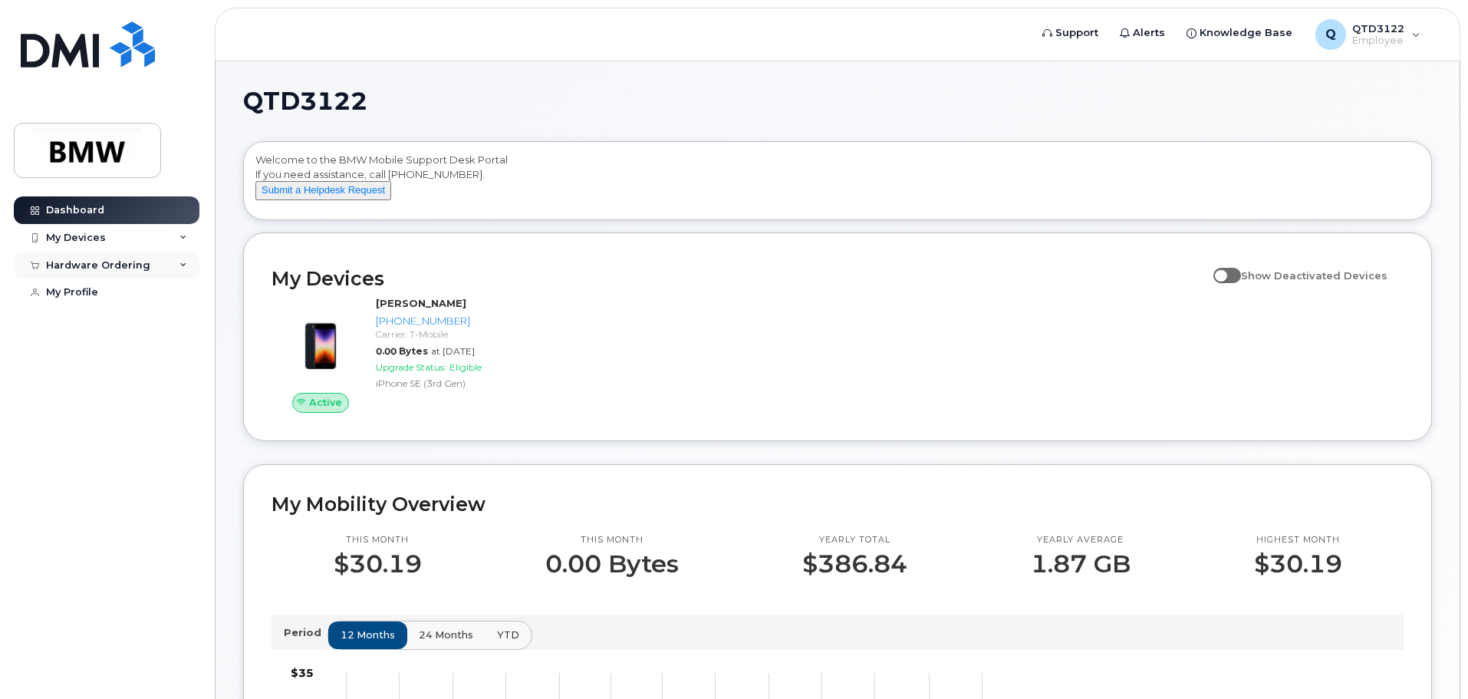
click at [118, 263] on div "Hardware Ordering" at bounding box center [98, 265] width 104 height 12
click at [107, 288] on link "My Orders" at bounding box center [120, 292] width 159 height 29
